Goal: Task Accomplishment & Management: Complete application form

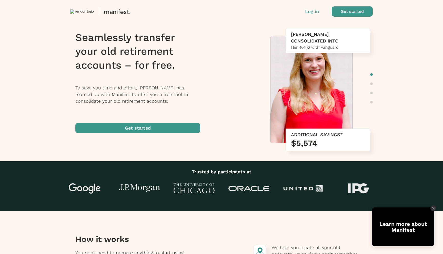
click at [145, 126] on span "button" at bounding box center [137, 128] width 125 height 10
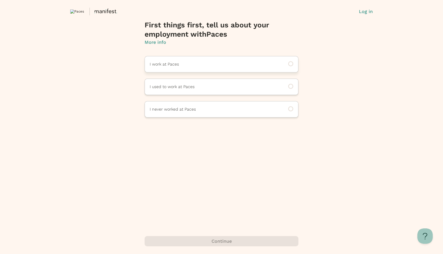
click at [177, 59] on div "I work at Paces" at bounding box center [222, 64] width 154 height 16
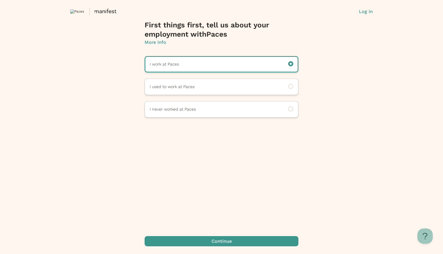
click at [194, 233] on div "First things first, tell us about your employment with Paces More info I work a…" at bounding box center [222, 138] width 154 height 234
click at [194, 242] on span "button" at bounding box center [222, 241] width 154 height 10
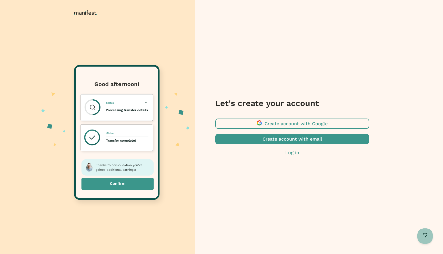
click at [256, 124] on span "button" at bounding box center [292, 124] width 154 height 10
click at [268, 123] on span "button" at bounding box center [292, 124] width 154 height 10
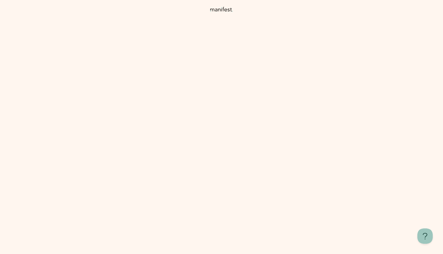
click at [189, 114] on div "Hi, I'm [PERSON_NAME]! I’m here to help guide you through a smooth and secure t…" at bounding box center [221, 140] width 97 height 102
click at [213, 134] on rect at bounding box center [209, 130] width 54 height 13
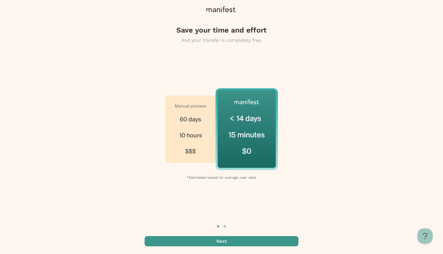
click at [260, 239] on span "button" at bounding box center [222, 241] width 154 height 10
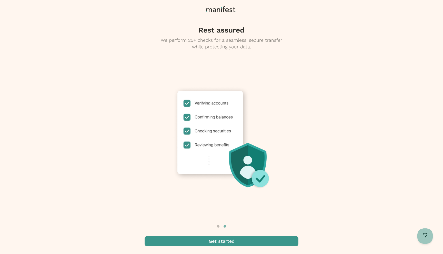
click at [259, 240] on span "button" at bounding box center [222, 241] width 154 height 10
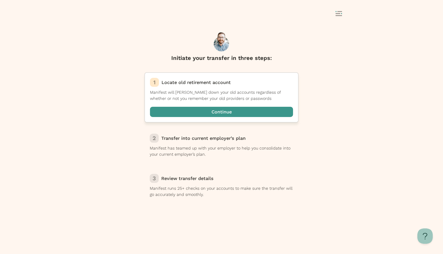
click at [231, 114] on span "button" at bounding box center [221, 112] width 143 height 10
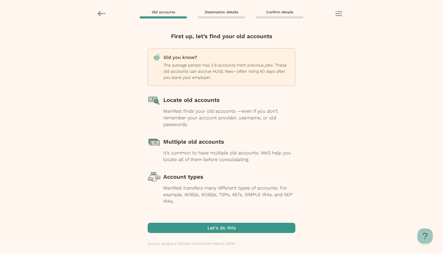
click at [224, 232] on span "button" at bounding box center [222, 228] width 148 height 10
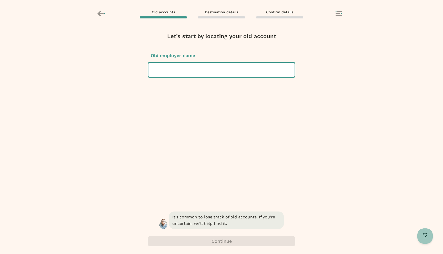
click at [221, 73] on div at bounding box center [222, 70] width 138 height 14
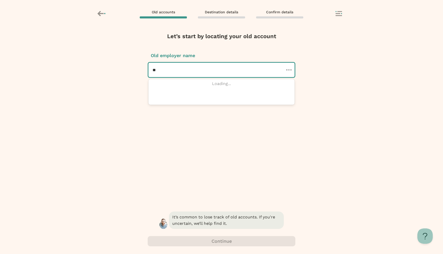
type input "*"
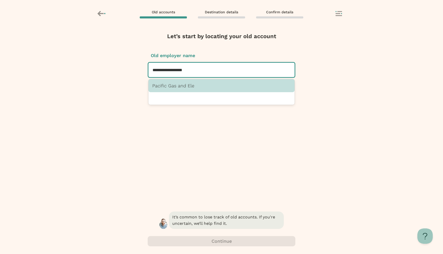
click at [211, 84] on p "Pacific Gas and Ele" at bounding box center [221, 85] width 138 height 5
type input "**********"
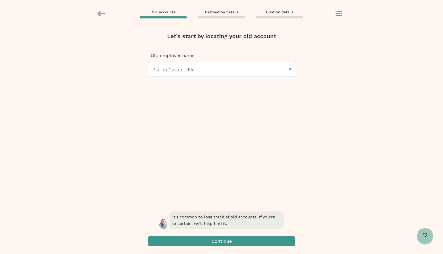
click at [211, 66] on div at bounding box center [221, 69] width 139 height 14
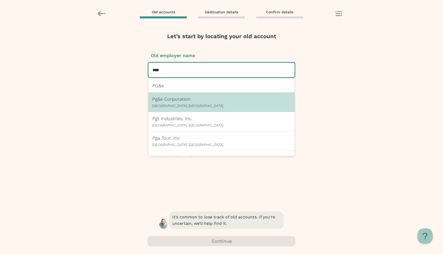
click at [184, 100] on p "Pg&e Corporation" at bounding box center [221, 98] width 138 height 5
type input "****"
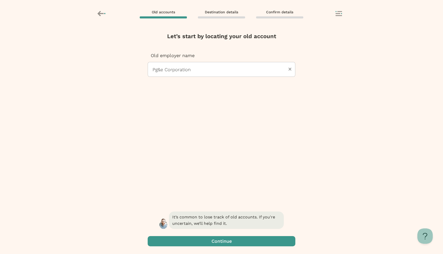
click at [197, 238] on span "button" at bounding box center [222, 241] width 148 height 10
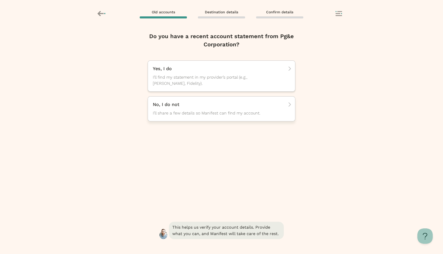
click at [209, 106] on p "No, I do not" at bounding box center [220, 105] width 134 height 6
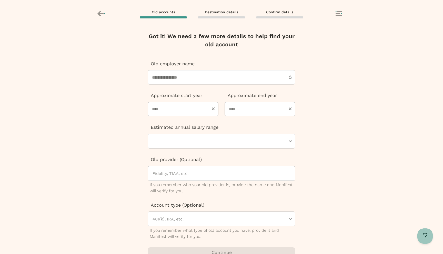
scroll to position [11, 0]
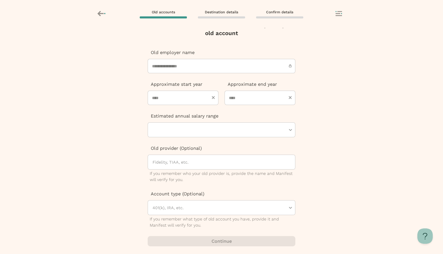
click at [220, 16] on div at bounding box center [221, 17] width 47 height 2
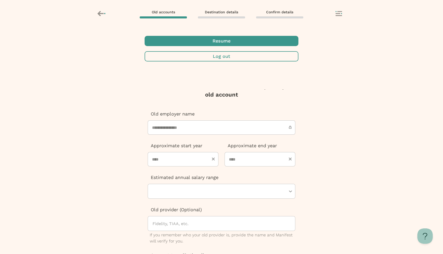
click at [205, 62] on span "button" at bounding box center [222, 56] width 154 height 10
